Goal: Transaction & Acquisition: Purchase product/service

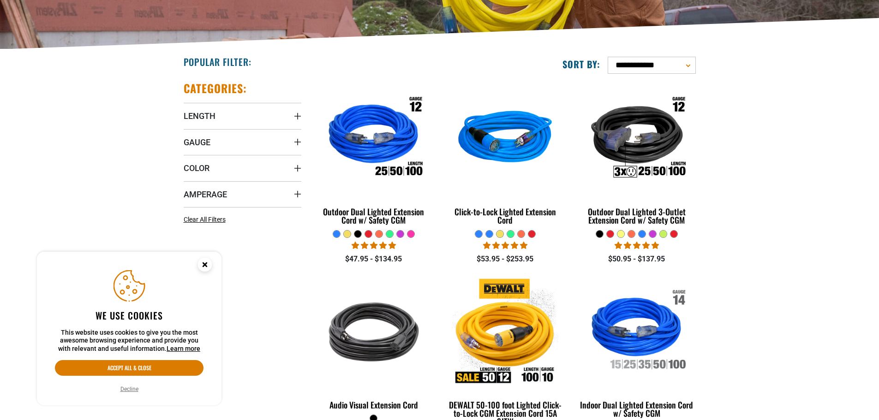
click at [239, 139] on summary "Gauge" at bounding box center [243, 142] width 118 height 26
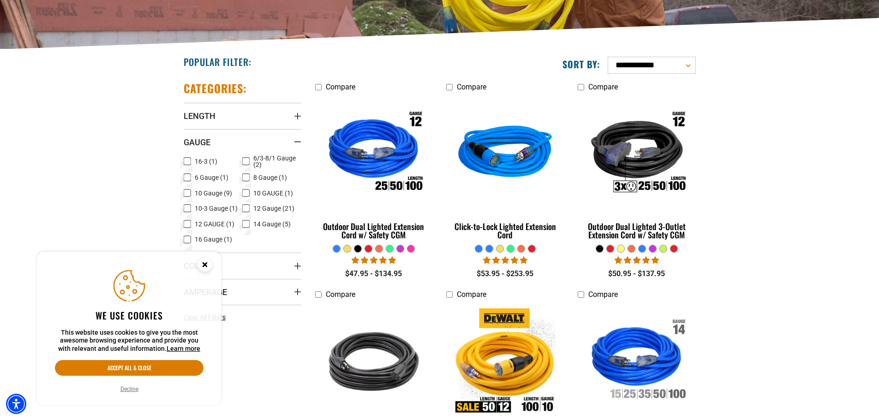
click at [249, 195] on icon at bounding box center [245, 193] width 7 height 12
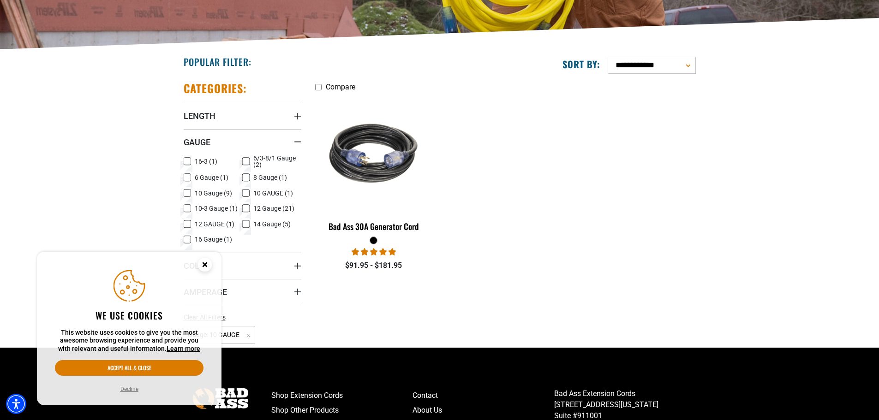
click at [268, 179] on span "8 Gauge (1)" at bounding box center [270, 177] width 34 height 6
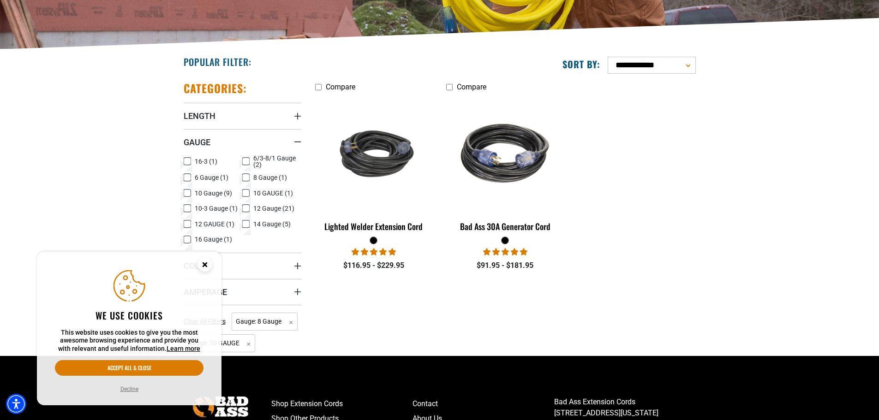
click at [271, 208] on span "12 Gauge (21)" at bounding box center [273, 208] width 41 height 6
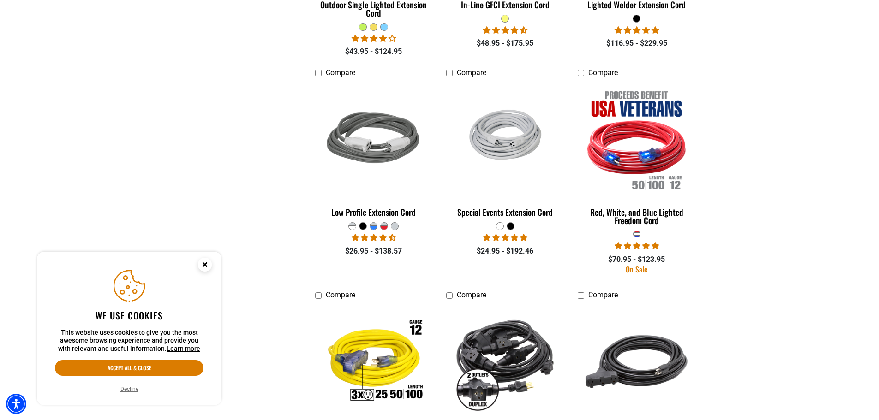
scroll to position [969, 0]
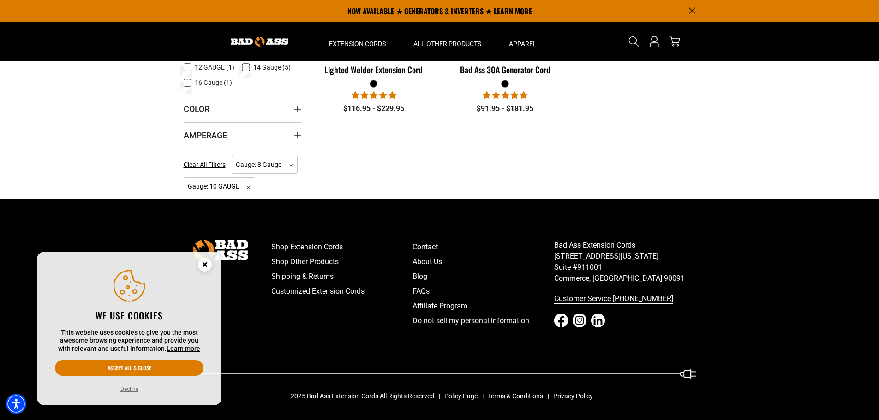
scroll to position [185, 0]
